Goal: Task Accomplishment & Management: Complete application form

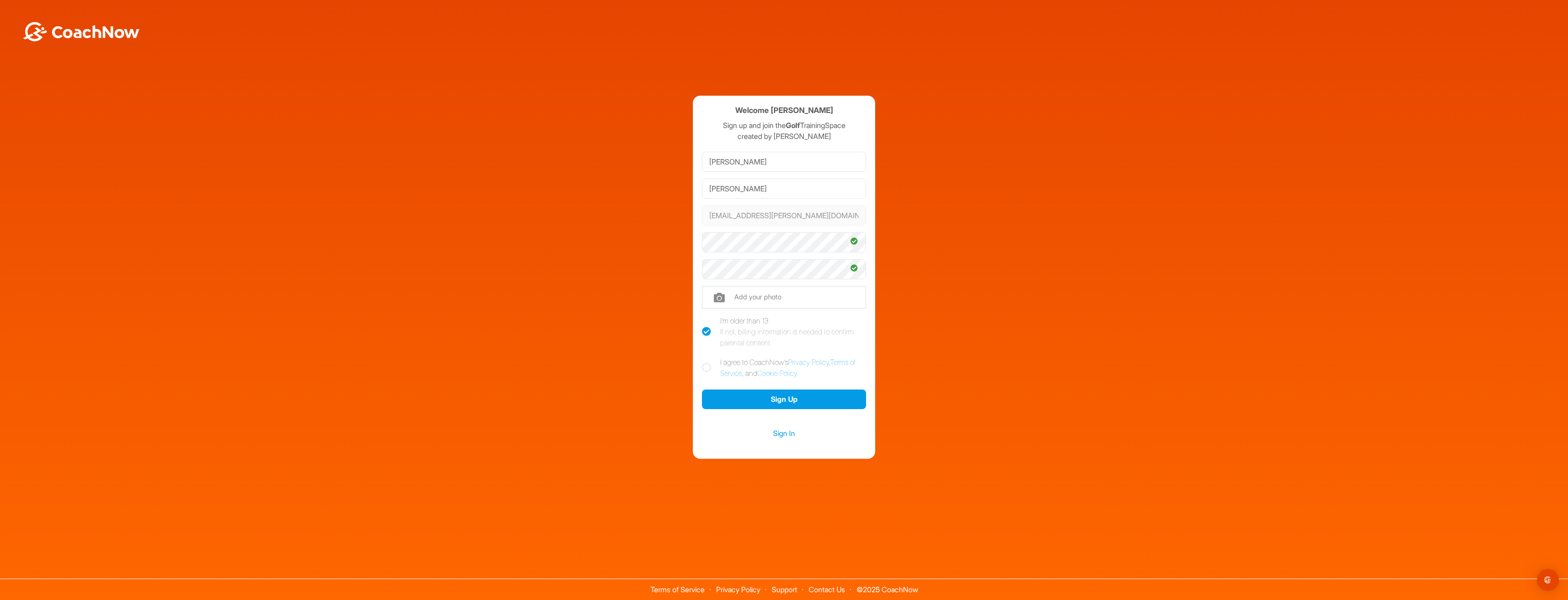
click at [705, 366] on icon at bounding box center [707, 368] width 9 height 9
click at [705, 362] on input "I agree to CoachNow's Privacy Policy , Terms of Service , and Cookie Policy ." at bounding box center [705, 359] width 6 height 6
checkbox input "true"
click at [730, 406] on button "Sign Up" at bounding box center [784, 400] width 164 height 20
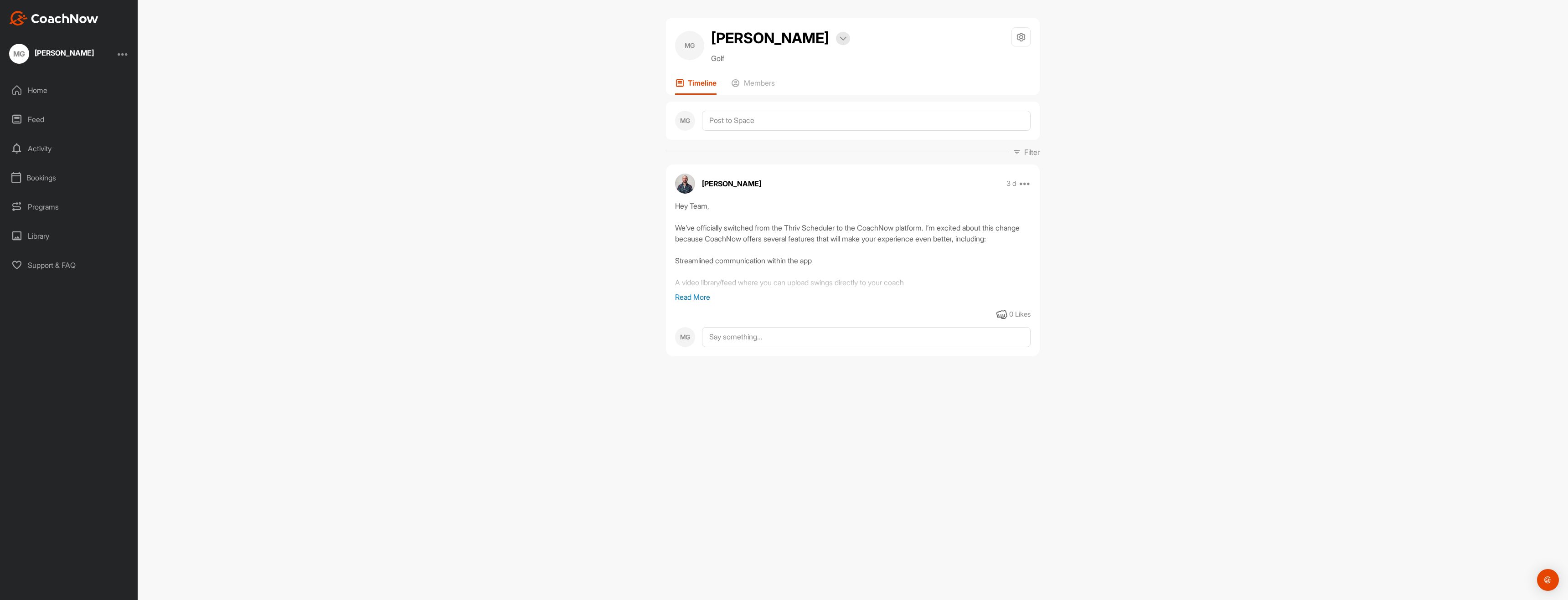
click at [586, 223] on div "MG Matt Gorsuch Bookings Golf Space Settings Your Notifications Leave Space Tim…" at bounding box center [853, 300] width 1431 height 600
click at [698, 295] on p "Read More" at bounding box center [853, 297] width 355 height 11
click at [567, 232] on div "MG Matt Gorsuch Bookings Golf Space Settings Your Notifications Leave Space Tim…" at bounding box center [853, 300] width 1431 height 600
